Goal: Task Accomplishment & Management: Manage account settings

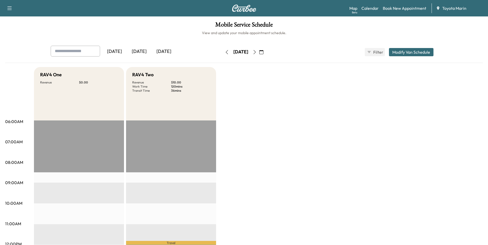
click at [257, 51] on icon "button" at bounding box center [254, 52] width 4 height 4
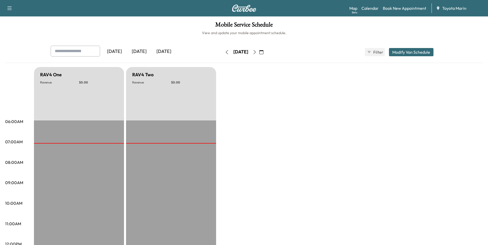
click at [257, 52] on icon "button" at bounding box center [254, 52] width 4 height 4
click at [266, 53] on button "button" at bounding box center [261, 52] width 9 height 8
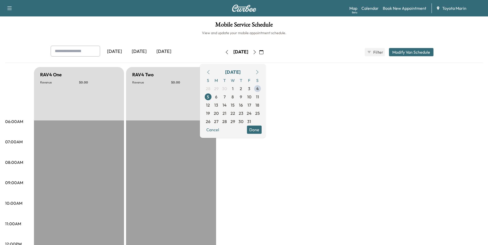
click at [257, 52] on icon "button" at bounding box center [254, 52] width 4 height 4
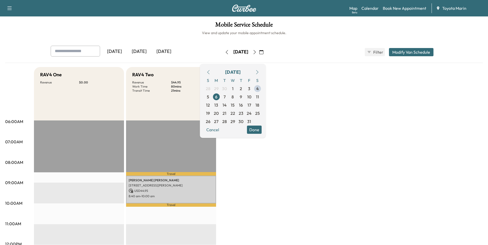
click at [257, 52] on icon "button" at bounding box center [254, 52] width 4 height 4
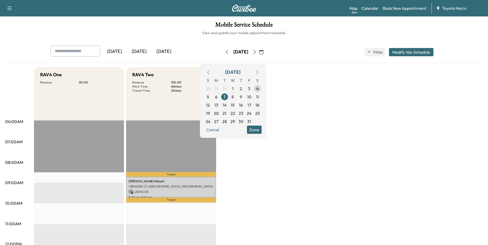
click at [225, 51] on icon "button" at bounding box center [227, 52] width 4 height 4
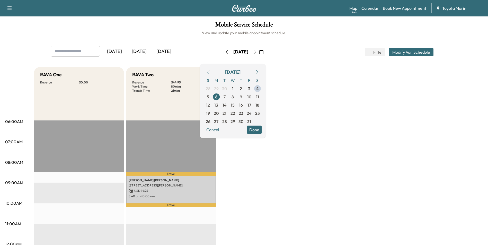
click at [257, 50] on icon "button" at bounding box center [254, 52] width 4 height 4
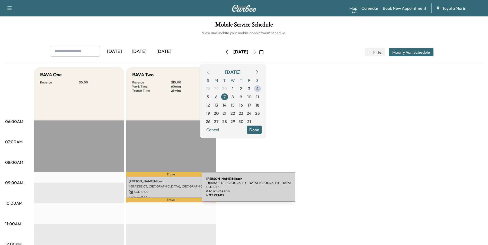
click at [163, 190] on p "USD 10.00" at bounding box center [171, 192] width 85 height 5
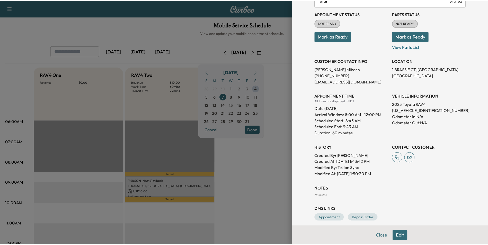
scroll to position [59, 0]
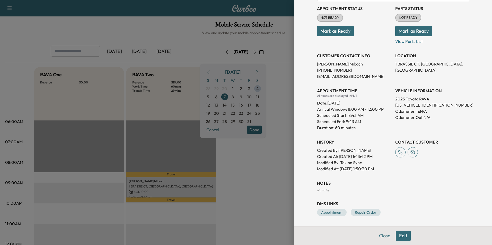
click at [256, 175] on div at bounding box center [246, 122] width 492 height 245
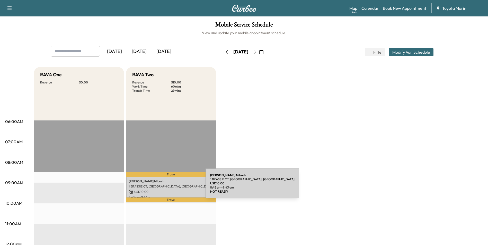
click at [167, 186] on p "1 BRASSIE CT, [GEOGRAPHIC_DATA], [GEOGRAPHIC_DATA]" at bounding box center [171, 187] width 85 height 4
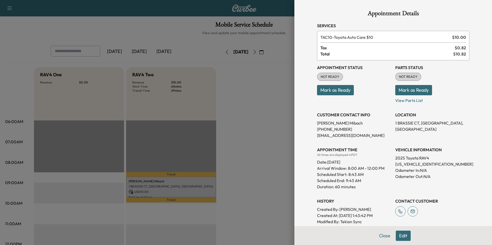
click at [242, 187] on button "Edit" at bounding box center [402, 236] width 15 height 10
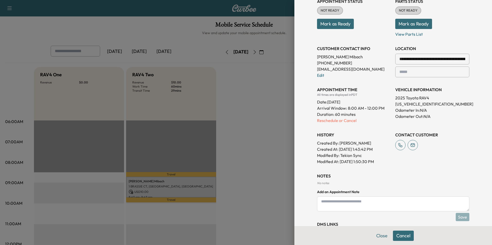
scroll to position [98, 0]
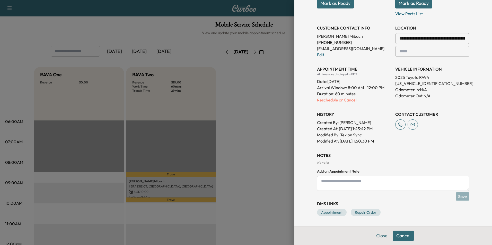
click at [242, 187] on button "Cancel" at bounding box center [403, 236] width 21 height 10
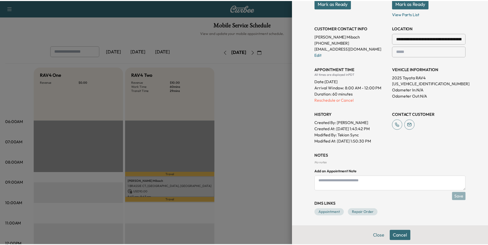
scroll to position [59, 0]
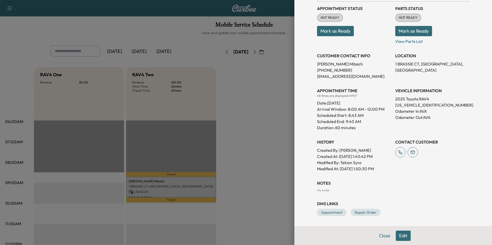
click at [242, 143] on div at bounding box center [246, 122] width 492 height 245
